Goal: Information Seeking & Learning: Learn about a topic

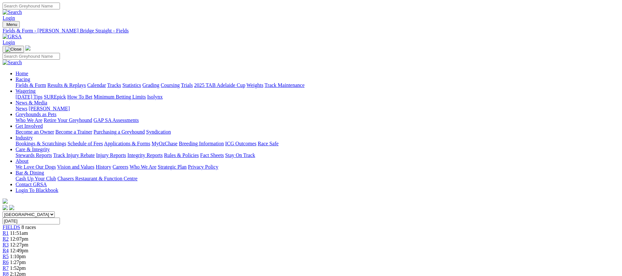
click at [46, 82] on link "Fields & Form" at bounding box center [31, 85] width 30 height 6
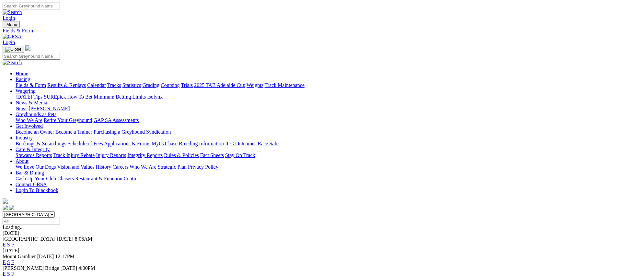
click at [55, 211] on select "South Australia New South Wales Northern Territory Queensland Tasmania Victoria…" at bounding box center [29, 214] width 52 height 6
select select "[GEOGRAPHIC_DATA]"
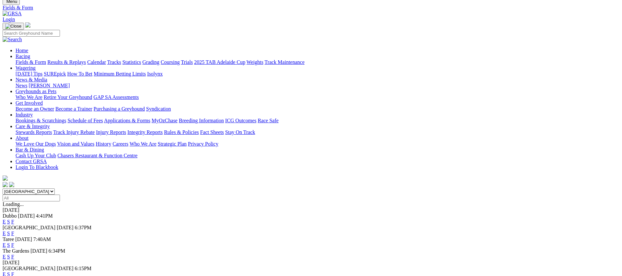
scroll to position [27, 0]
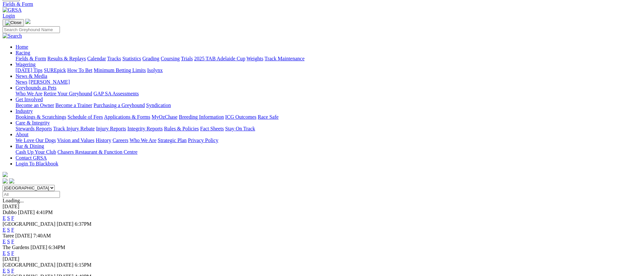
click at [14, 215] on link "F" at bounding box center [12, 218] width 3 height 6
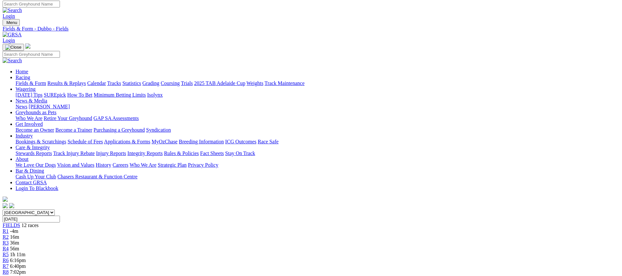
scroll to position [2, 0]
click at [55, 210] on select "[GEOGRAPHIC_DATA] [GEOGRAPHIC_DATA] [GEOGRAPHIC_DATA] [GEOGRAPHIC_DATA] [GEOGRA…" at bounding box center [29, 213] width 52 height 6
click at [55, 209] on select "[GEOGRAPHIC_DATA] [GEOGRAPHIC_DATA] [GEOGRAPHIC_DATA] [GEOGRAPHIC_DATA] [GEOGRA…" at bounding box center [29, 212] width 52 height 6
click at [46, 80] on link "Fields & Form" at bounding box center [31, 83] width 30 height 6
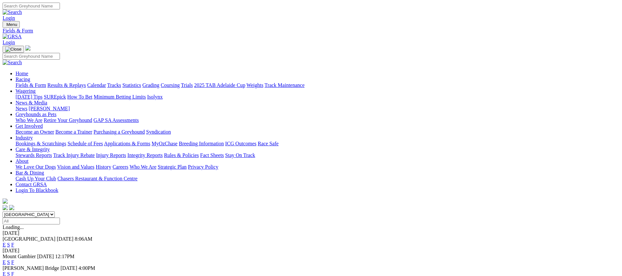
click at [46, 82] on link "Fields & Form" at bounding box center [31, 85] width 30 height 6
click at [55, 211] on select "[GEOGRAPHIC_DATA] [GEOGRAPHIC_DATA] [GEOGRAPHIC_DATA] [GEOGRAPHIC_DATA] [GEOGRA…" at bounding box center [29, 214] width 52 height 6
select select "[GEOGRAPHIC_DATA]"
click at [14, 253] on link "F" at bounding box center [12, 256] width 3 height 6
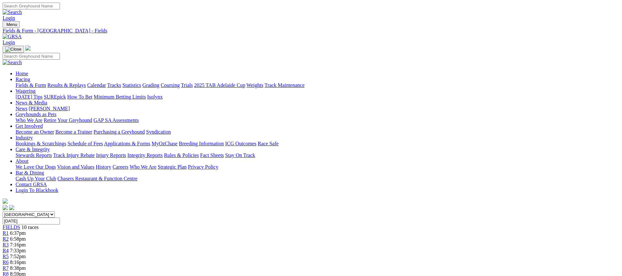
scroll to position [0, 0]
click at [46, 82] on link "Fields & Form" at bounding box center [31, 85] width 30 height 6
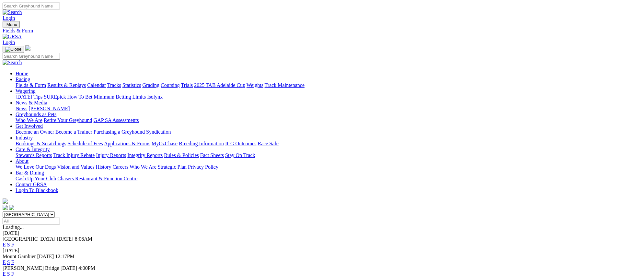
click at [46, 82] on link "Fields & Form" at bounding box center [31, 85] width 30 height 6
click at [55, 211] on select "South Australia New South Wales Northern Territory Queensland Tasmania Victoria…" at bounding box center [29, 214] width 52 height 6
select select "[GEOGRAPHIC_DATA]"
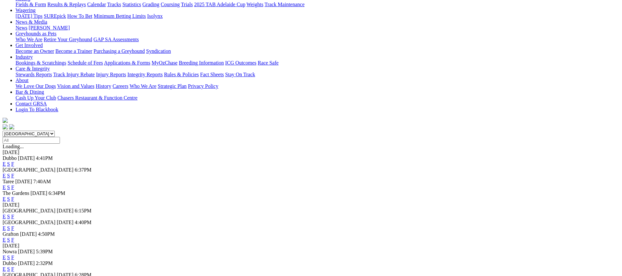
scroll to position [81, 0]
click at [14, 213] on link "F" at bounding box center [12, 216] width 3 height 6
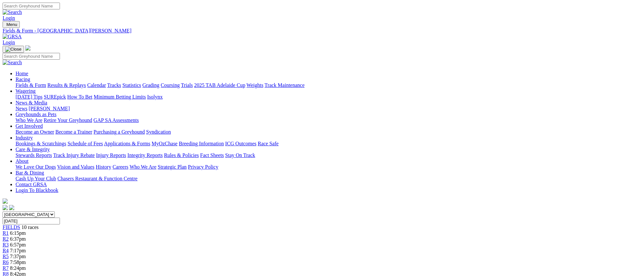
click at [46, 82] on link "Fields & Form" at bounding box center [31, 85] width 30 height 6
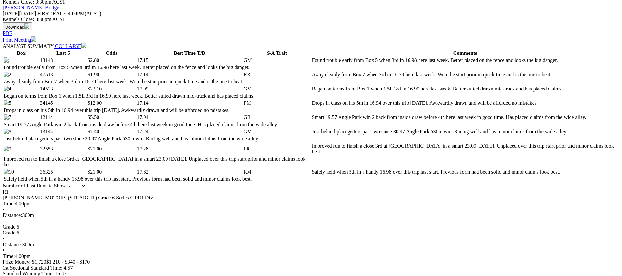
scroll to position [295, 0]
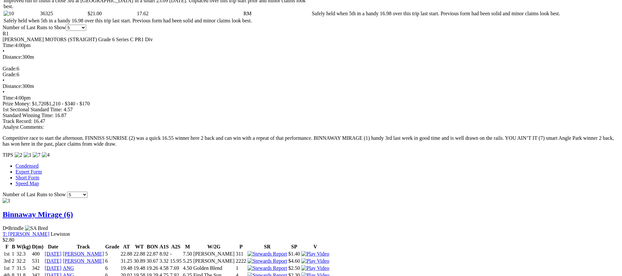
scroll to position [454, 0]
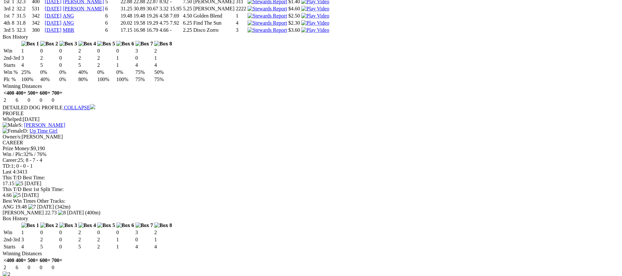
scroll to position [711, 0]
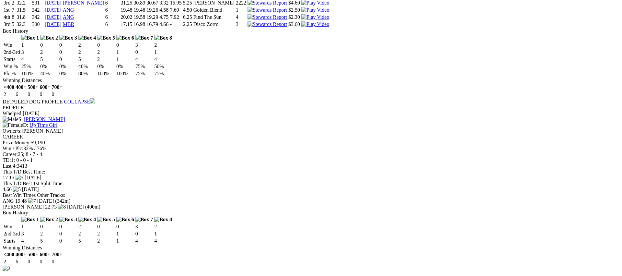
drag, startPoint x: 518, startPoint y: 101, endPoint x: 513, endPoint y: 101, distance: 4.5
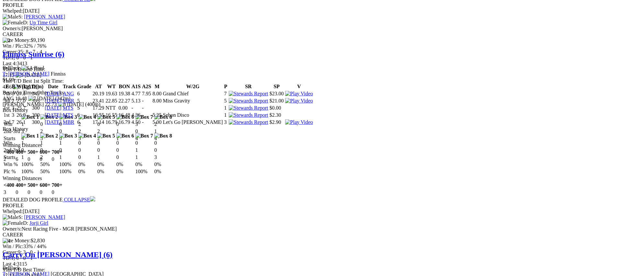
scroll to position [819, 0]
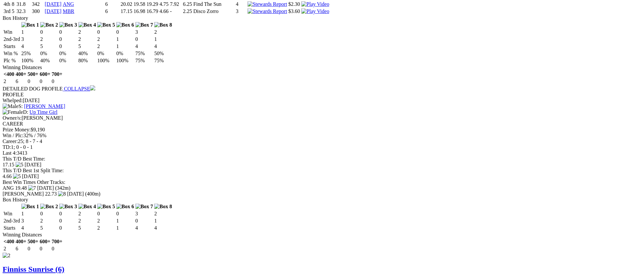
scroll to position [724, 0]
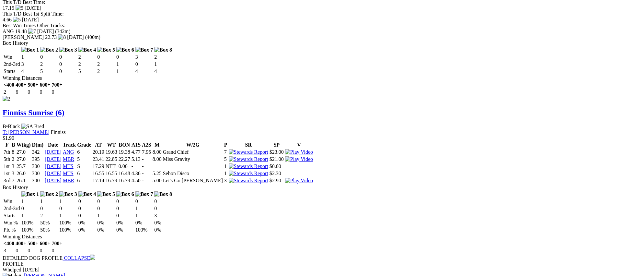
scroll to position [869, 0]
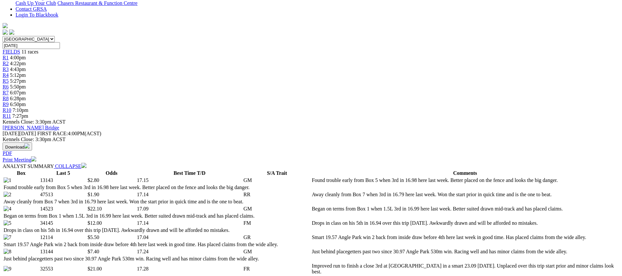
scroll to position [180, 0]
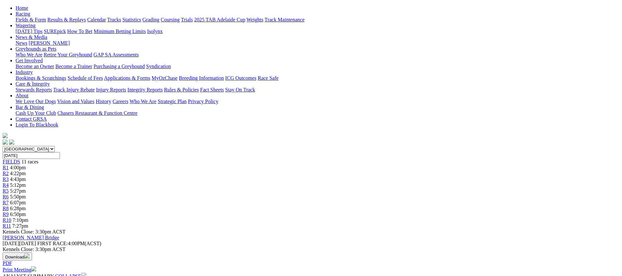
scroll to position [0, 0]
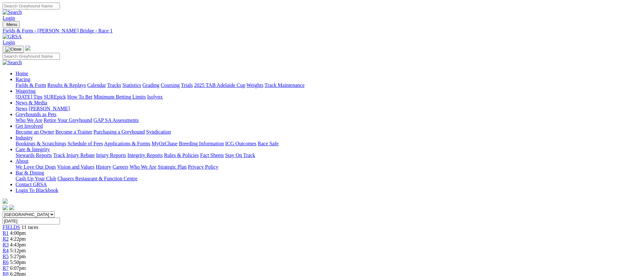
click at [9, 236] on span "R2" at bounding box center [6, 239] width 6 height 6
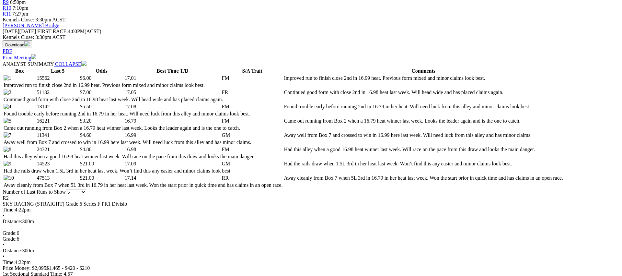
scroll to position [278, 0]
drag, startPoint x: 519, startPoint y: 160, endPoint x: 508, endPoint y: 159, distance: 11.4
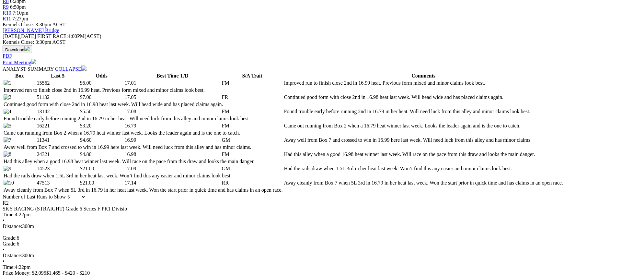
scroll to position [277, 0]
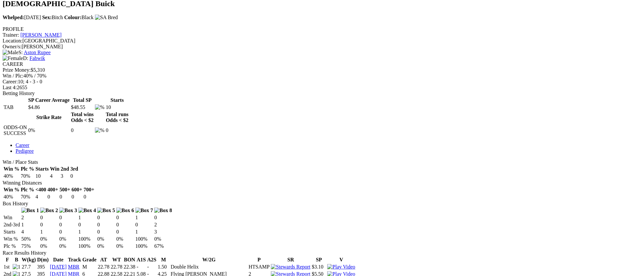
scroll to position [221, 0]
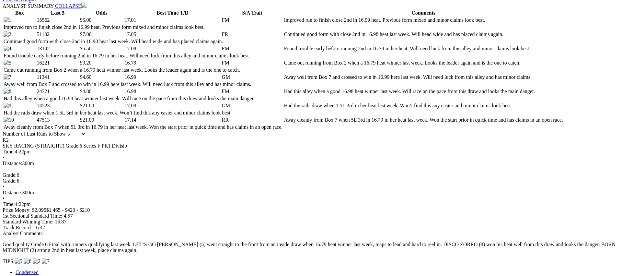
scroll to position [338, 0]
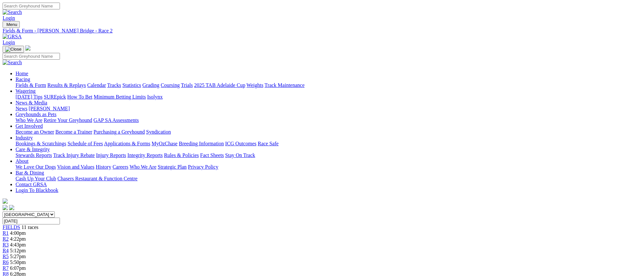
scroll to position [500, 0]
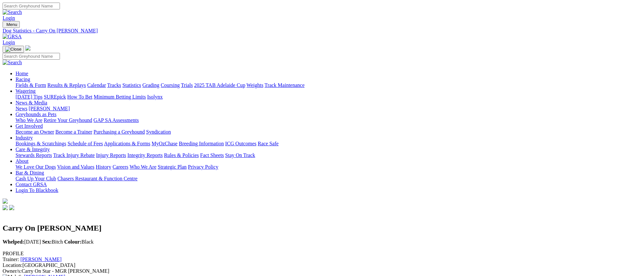
scroll to position [29, 0]
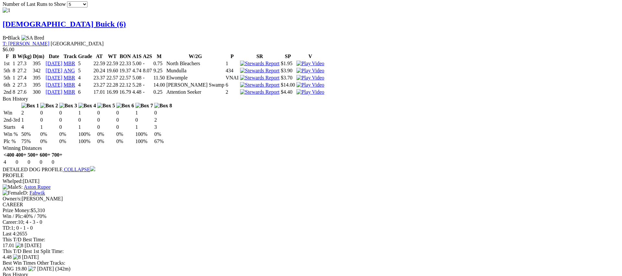
scroll to position [632, 0]
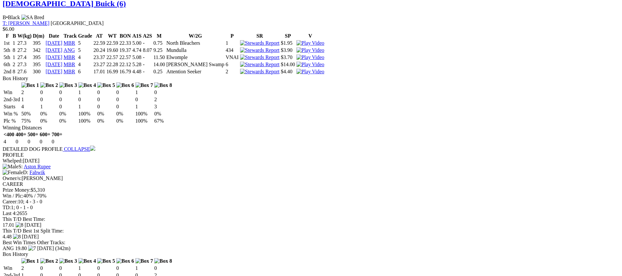
scroll to position [703, 0]
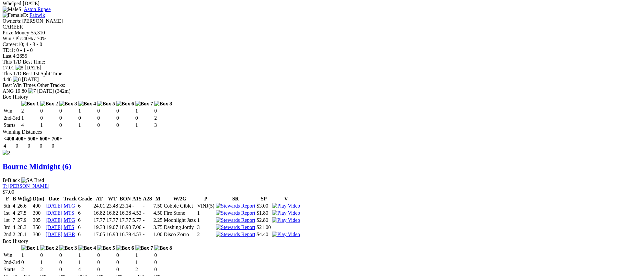
scroll to position [810, 0]
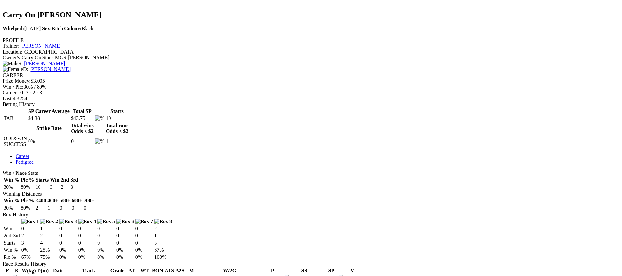
scroll to position [212, 0]
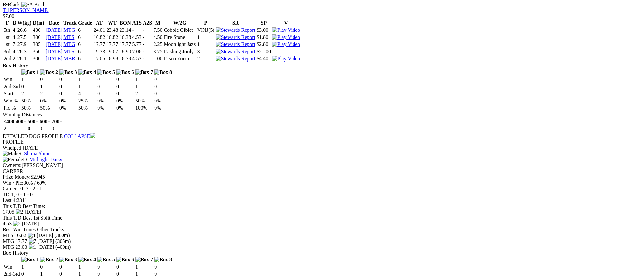
scroll to position [990, 0]
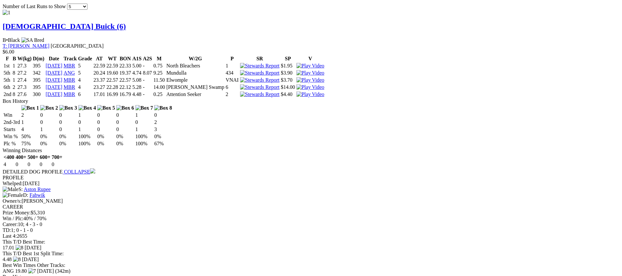
scroll to position [631, 0]
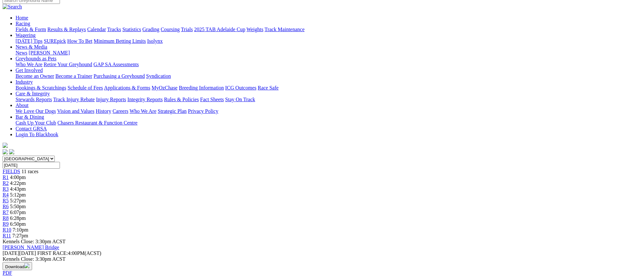
scroll to position [0, 0]
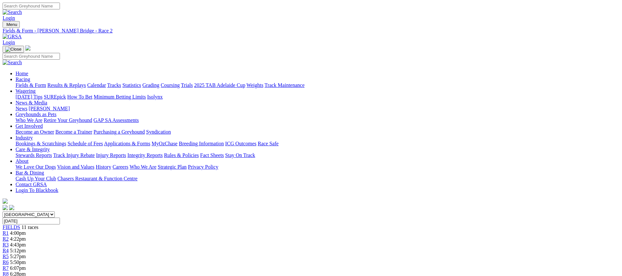
click at [9, 242] on span "R3" at bounding box center [6, 245] width 6 height 6
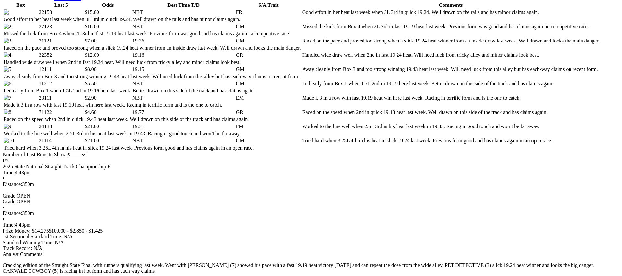
scroll to position [347, 0]
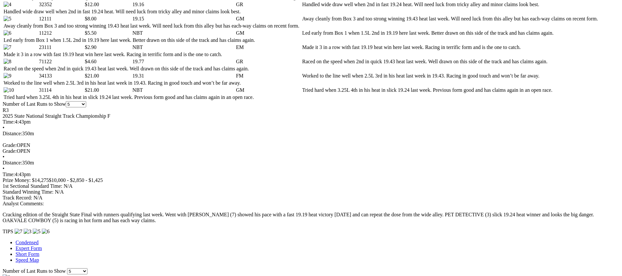
scroll to position [393, 0]
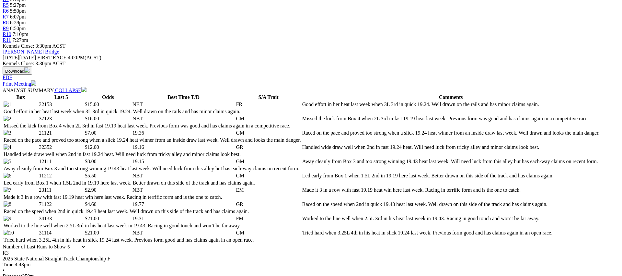
scroll to position [258, 0]
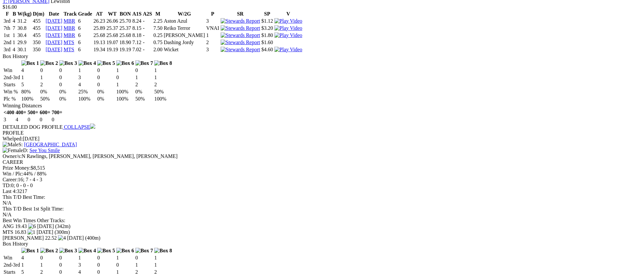
scroll to position [754, 0]
